Goal: Task Accomplishment & Management: Use online tool/utility

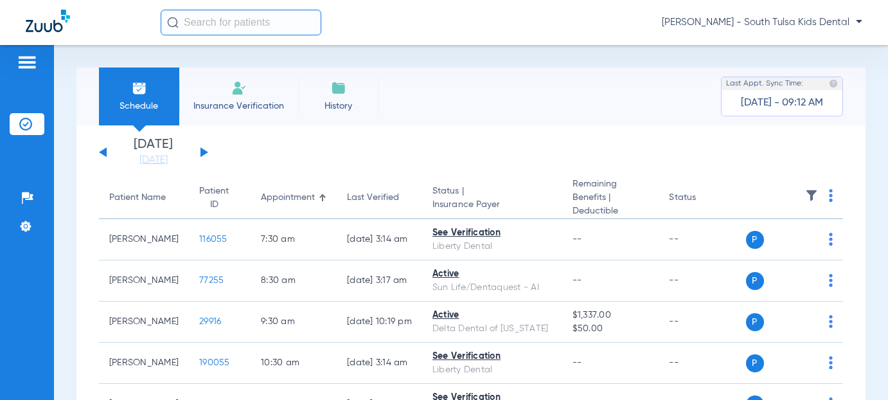
click at [769, 23] on span "[PERSON_NAME] - South Tulsa Kids Dental" at bounding box center [762, 22] width 201 height 13
click at [774, 47] on button "Account Selection" at bounding box center [814, 46] width 93 height 26
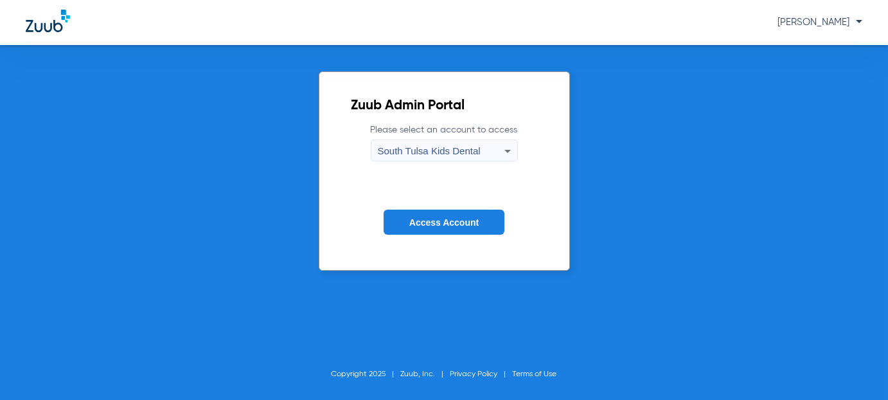
click at [509, 147] on icon at bounding box center [507, 150] width 15 height 15
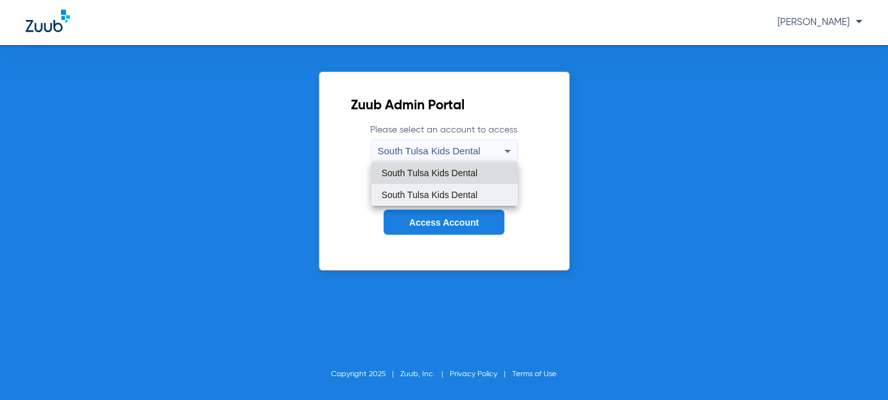
click at [436, 190] on span "South Tulsa Kids Dental" at bounding box center [430, 194] width 96 height 9
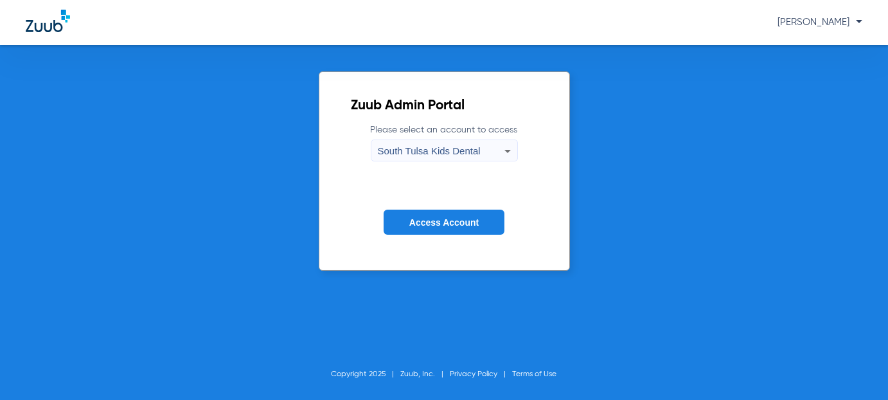
click at [442, 221] on span "Access Account" at bounding box center [443, 222] width 69 height 10
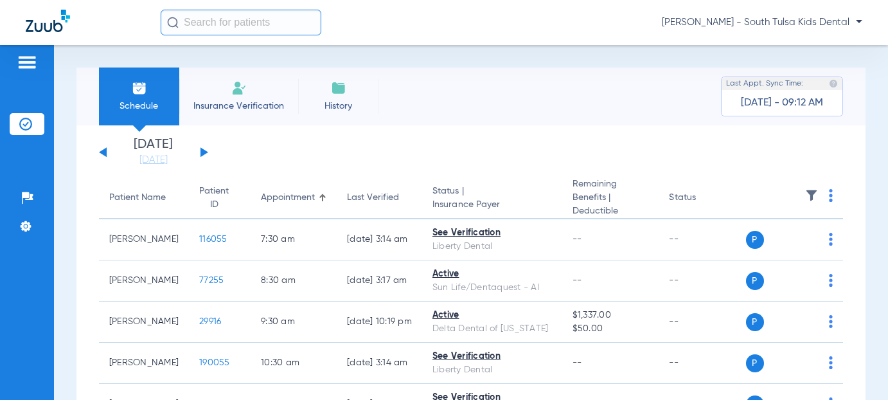
click at [202, 153] on button at bounding box center [205, 152] width 8 height 10
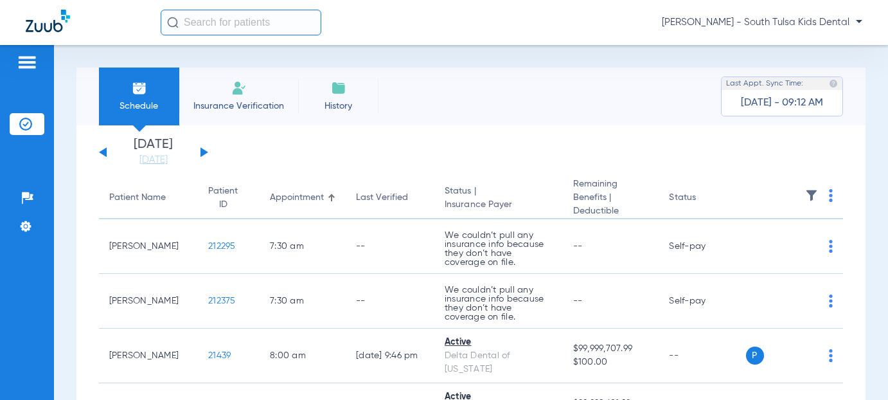
click at [819, 190] on th at bounding box center [795, 198] width 98 height 42
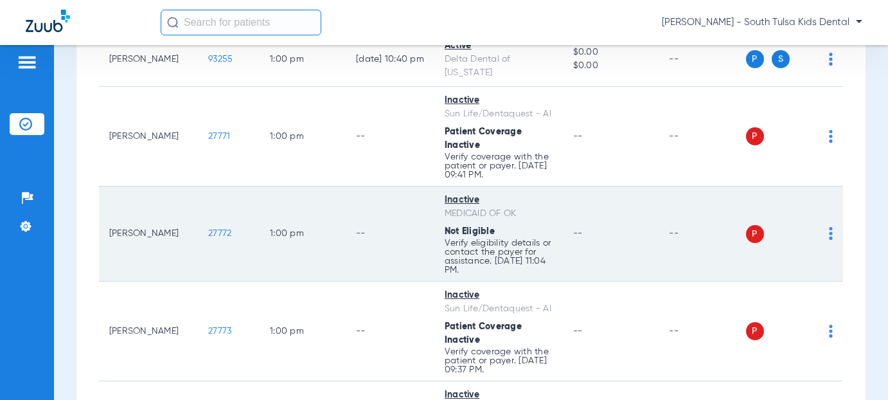
scroll to position [1478, 0]
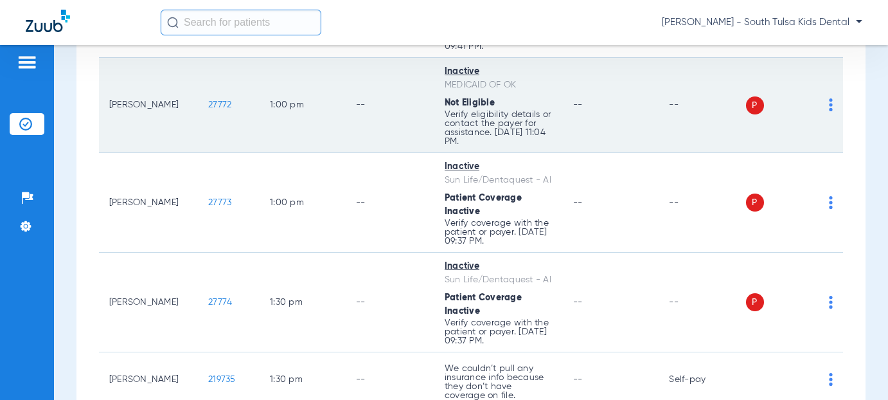
click at [829, 111] on img at bounding box center [831, 104] width 4 height 13
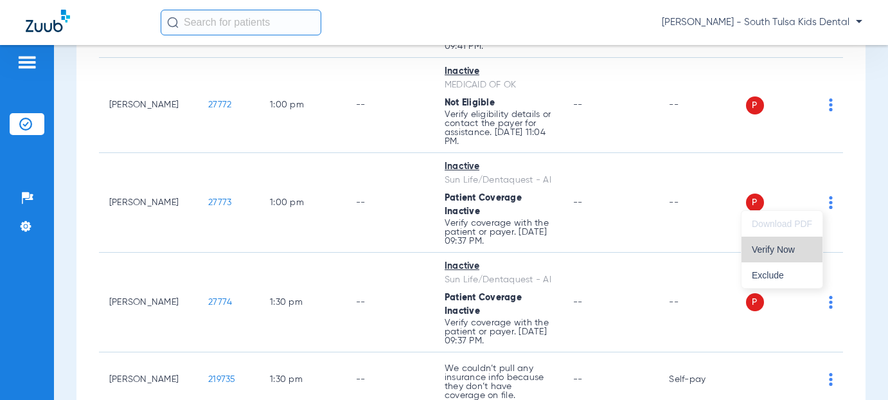
click at [779, 251] on span "Verify Now" at bounding box center [782, 249] width 60 height 9
